Goal: Task Accomplishment & Management: Use online tool/utility

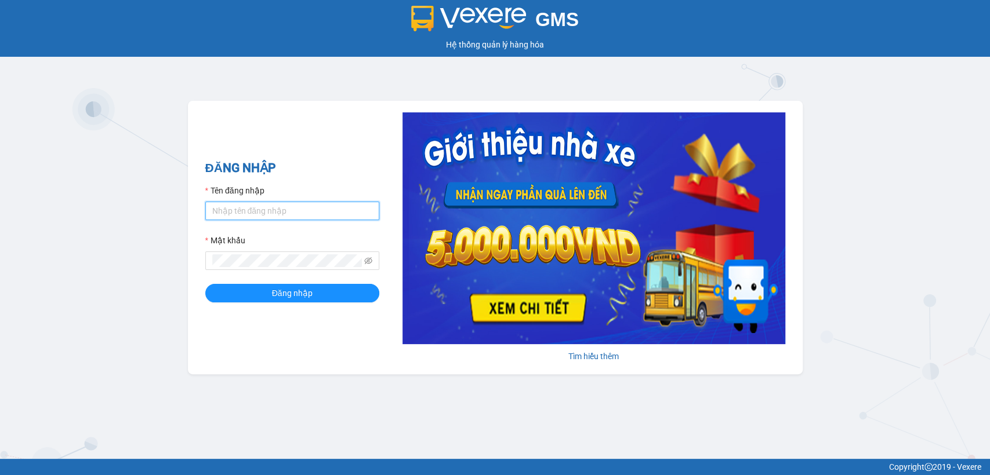
drag, startPoint x: 260, startPoint y: 210, endPoint x: 266, endPoint y: 214, distance: 6.6
click at [261, 210] on input "Tên đăng nhập" at bounding box center [292, 211] width 174 height 19
type input "thanhttl.thoidai"
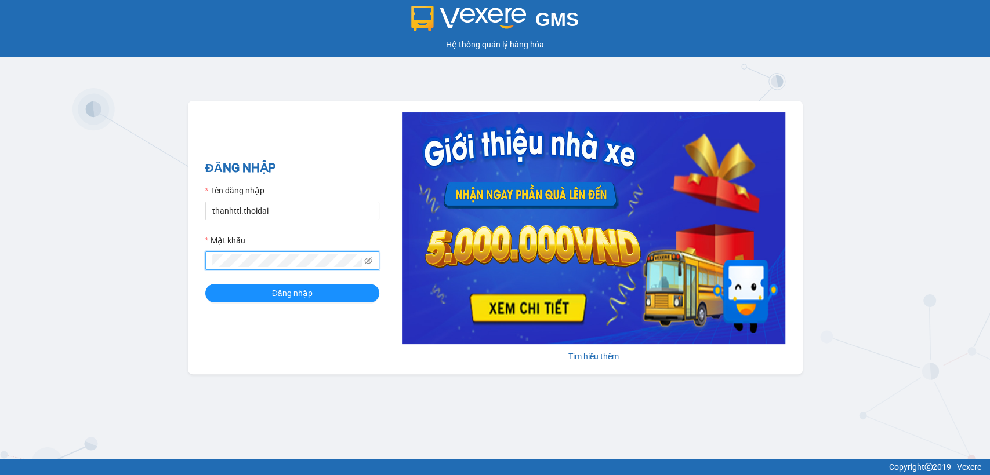
click at [205, 284] on button "Đăng nhập" at bounding box center [292, 293] width 174 height 19
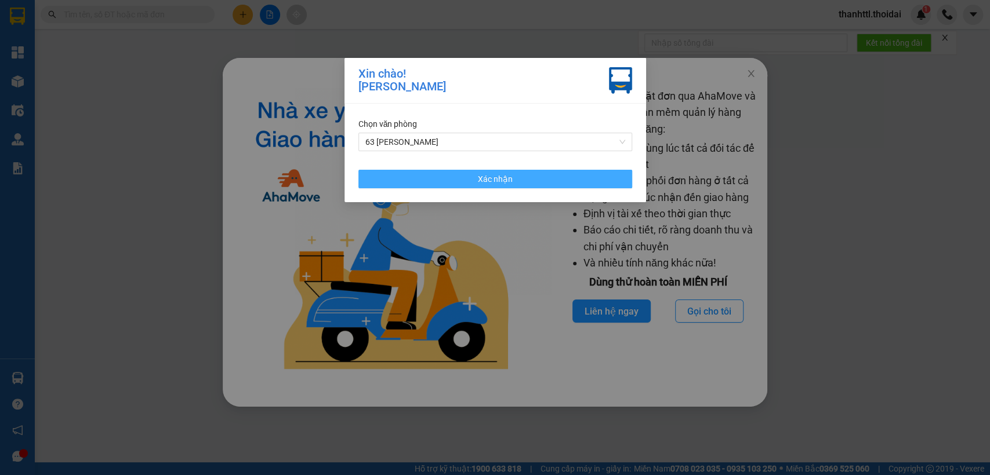
click at [446, 176] on button "Xác nhận" at bounding box center [495, 179] width 274 height 19
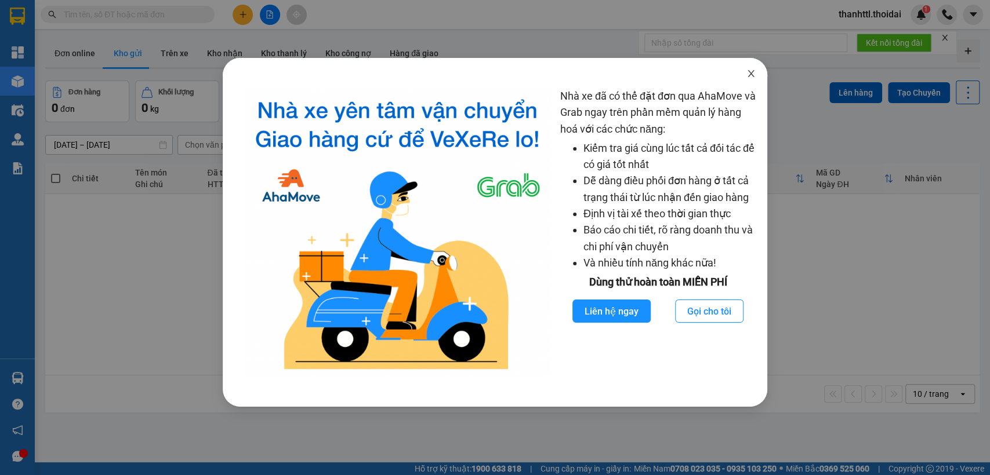
click at [750, 72] on icon "close" at bounding box center [750, 73] width 9 height 9
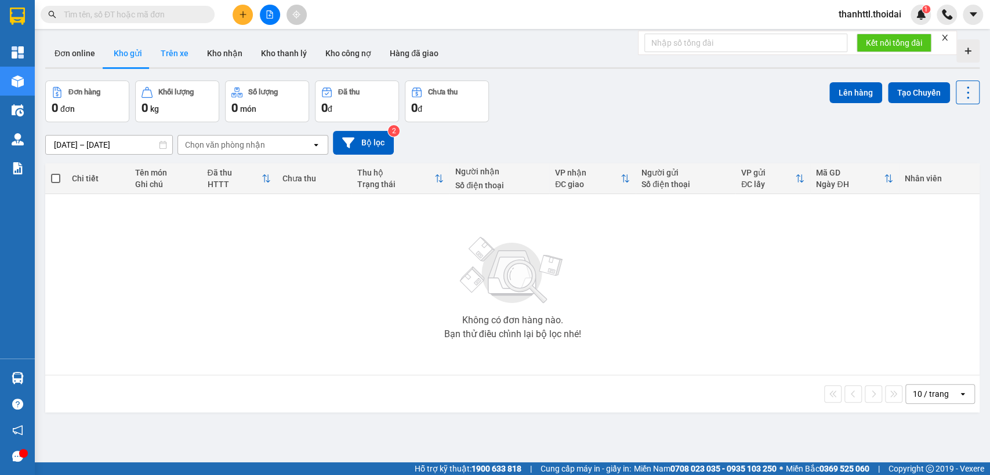
click at [181, 56] on button "Trên xe" at bounding box center [174, 53] width 46 height 28
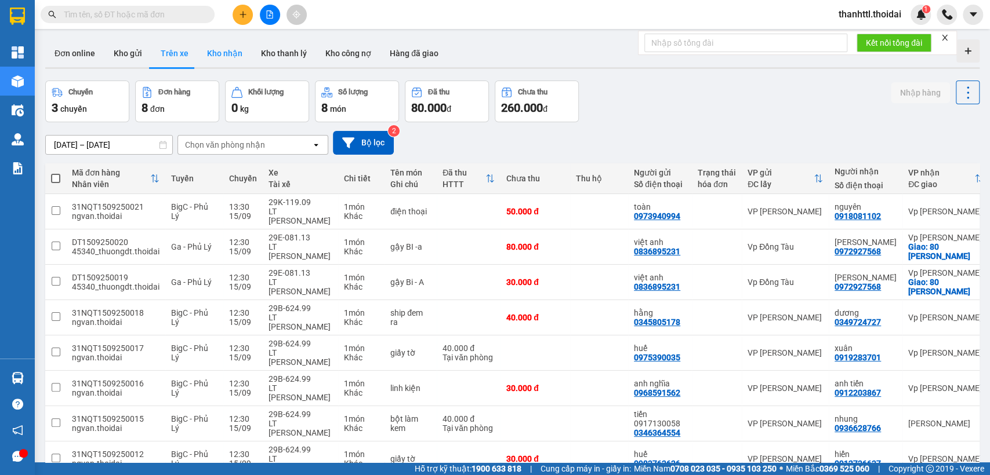
click at [235, 57] on button "Kho nhận" at bounding box center [225, 53] width 54 height 28
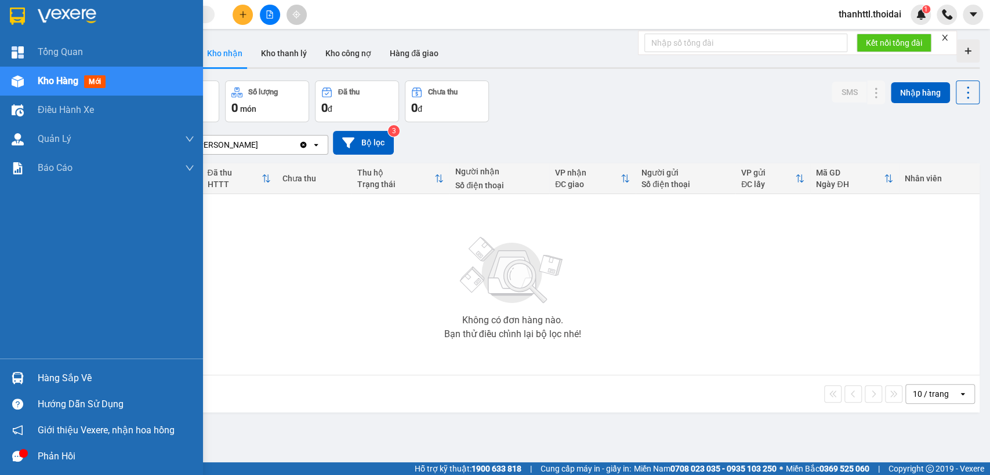
click at [57, 377] on div "Hàng sắp về" at bounding box center [116, 378] width 157 height 17
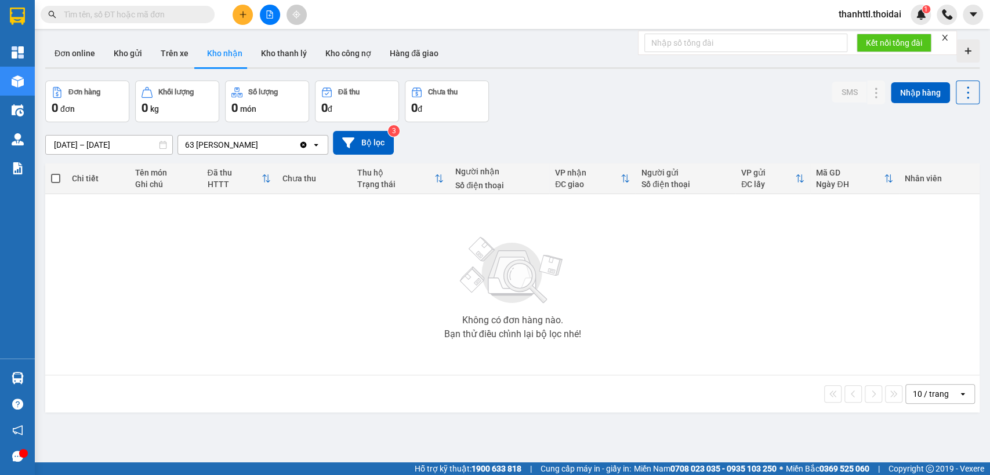
click at [308, 266] on section "Kết quả tìm kiếm ( 0 ) Bộ lọc No Data thanhttl.thoidai 1 Tổng Quan Kho hàng mới…" at bounding box center [495, 237] width 990 height 475
click at [156, 48] on button "Trên xe" at bounding box center [174, 53] width 46 height 28
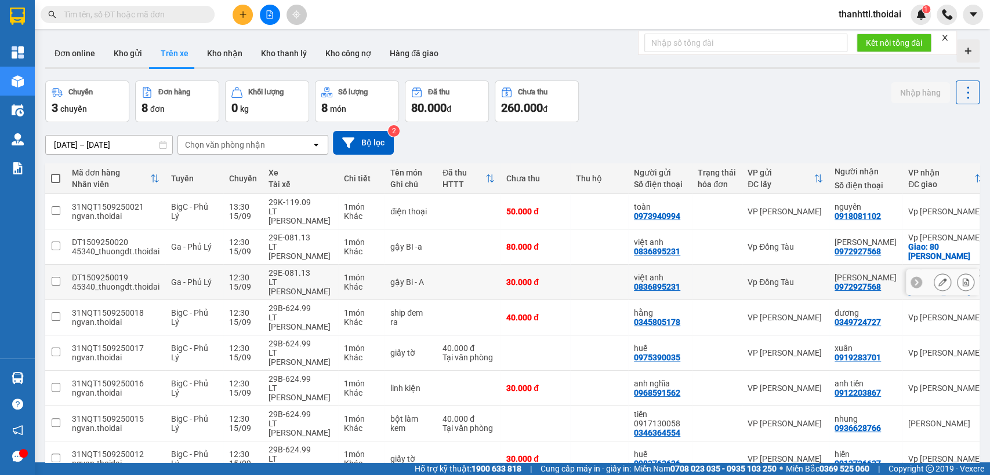
scroll to position [66, 0]
